Goal: Check status: Check status

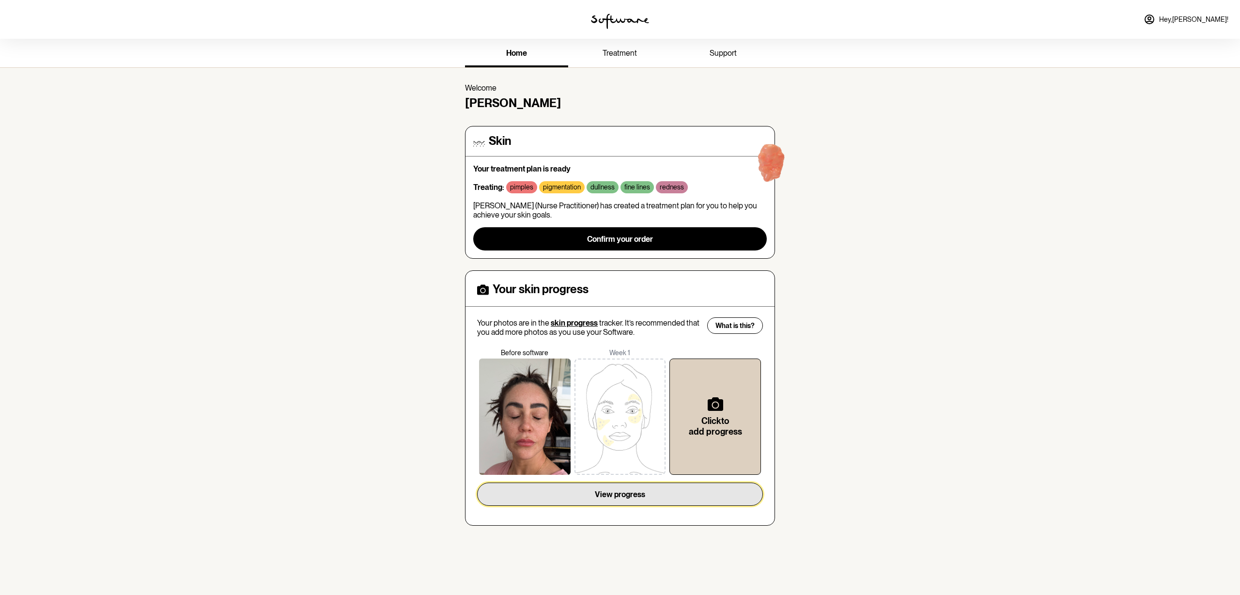
click at [634, 498] on span "View progress" at bounding box center [620, 494] width 50 height 9
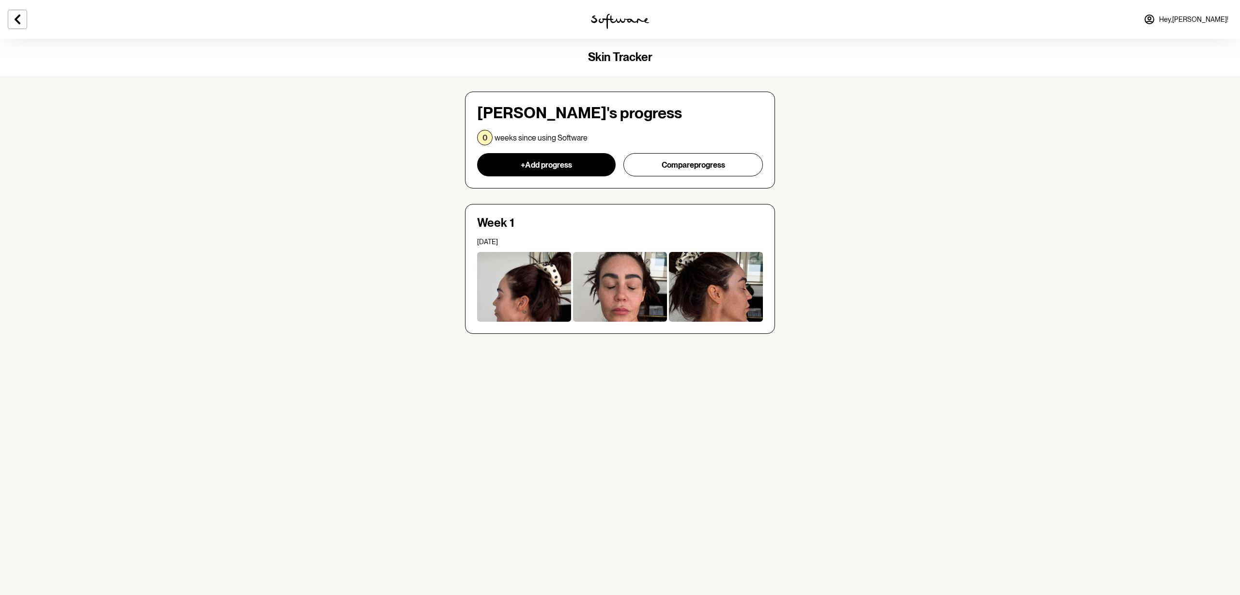
click at [20, 14] on icon at bounding box center [18, 20] width 12 height 12
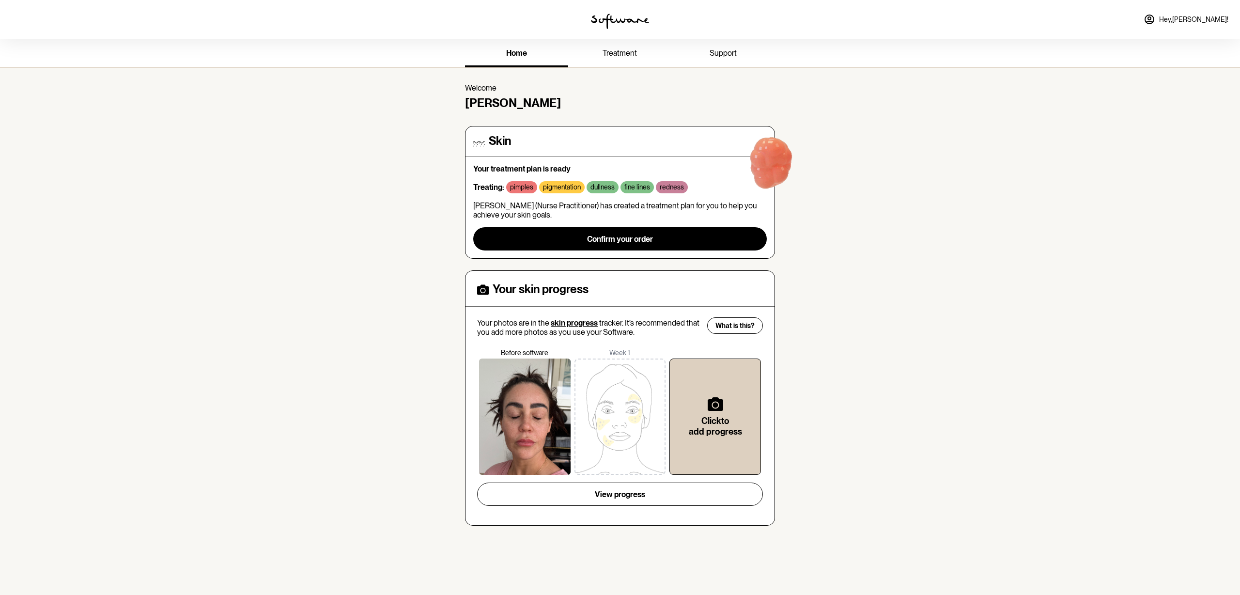
scroll to position [0, 0]
click at [618, 51] on span "treatment" at bounding box center [620, 52] width 34 height 9
